Goal: Find specific page/section: Find specific page/section

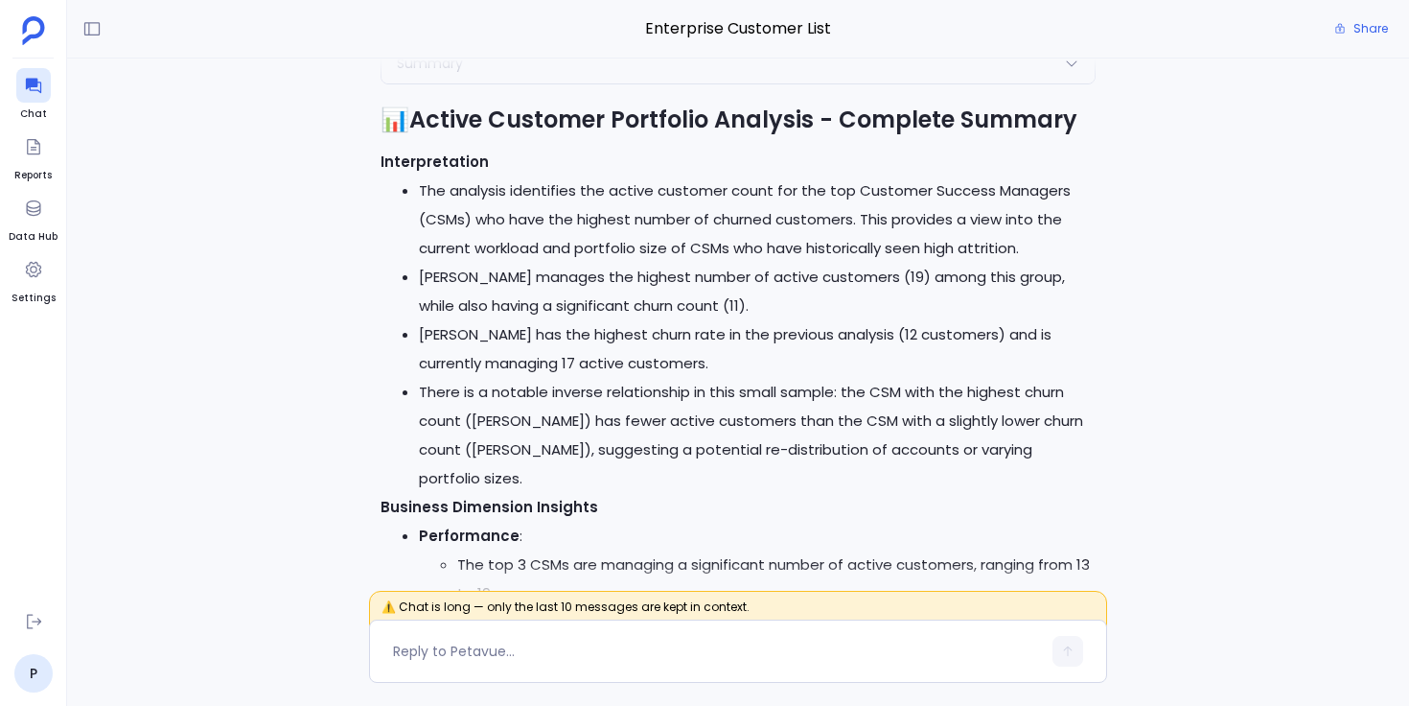
scroll to position [-13399, 0]
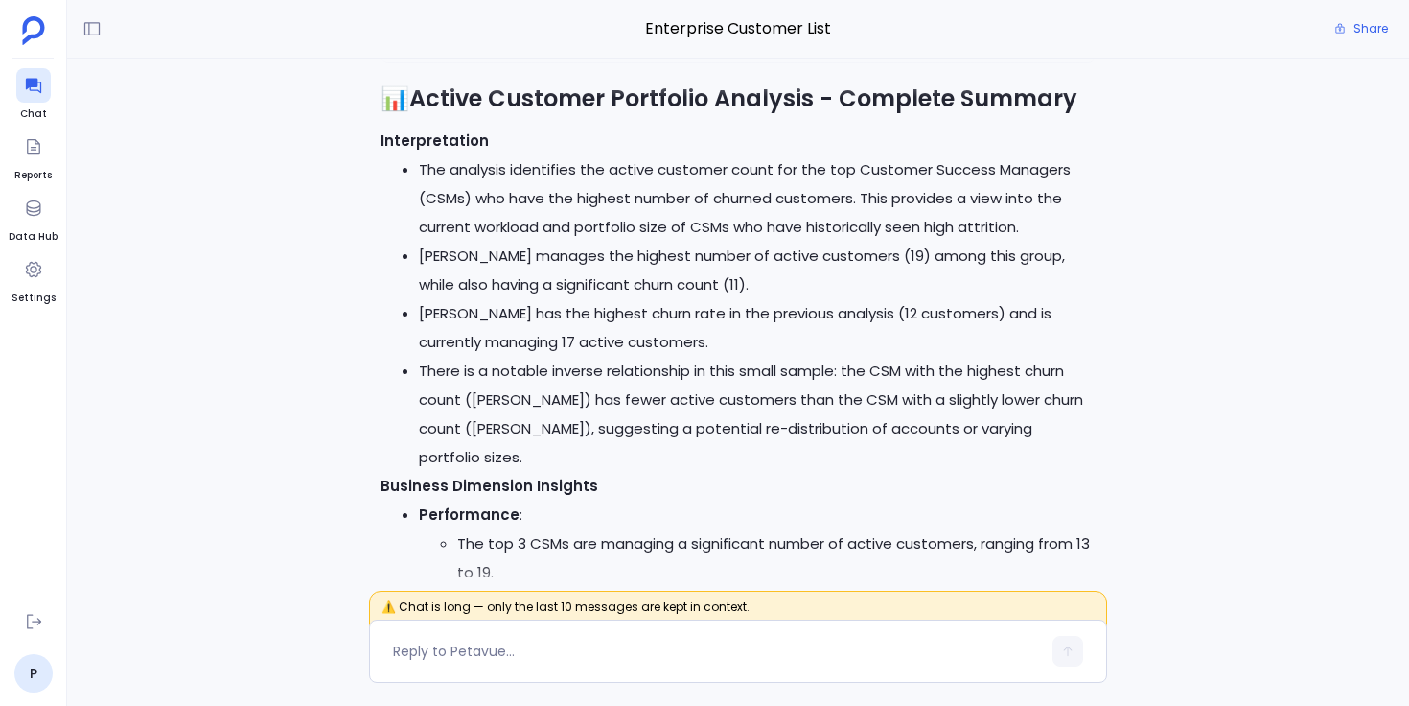
click at [822, 33] on span "Enterprise Customer List" at bounding box center [738, 28] width 738 height 25
